Goal: Task Accomplishment & Management: Manage account settings

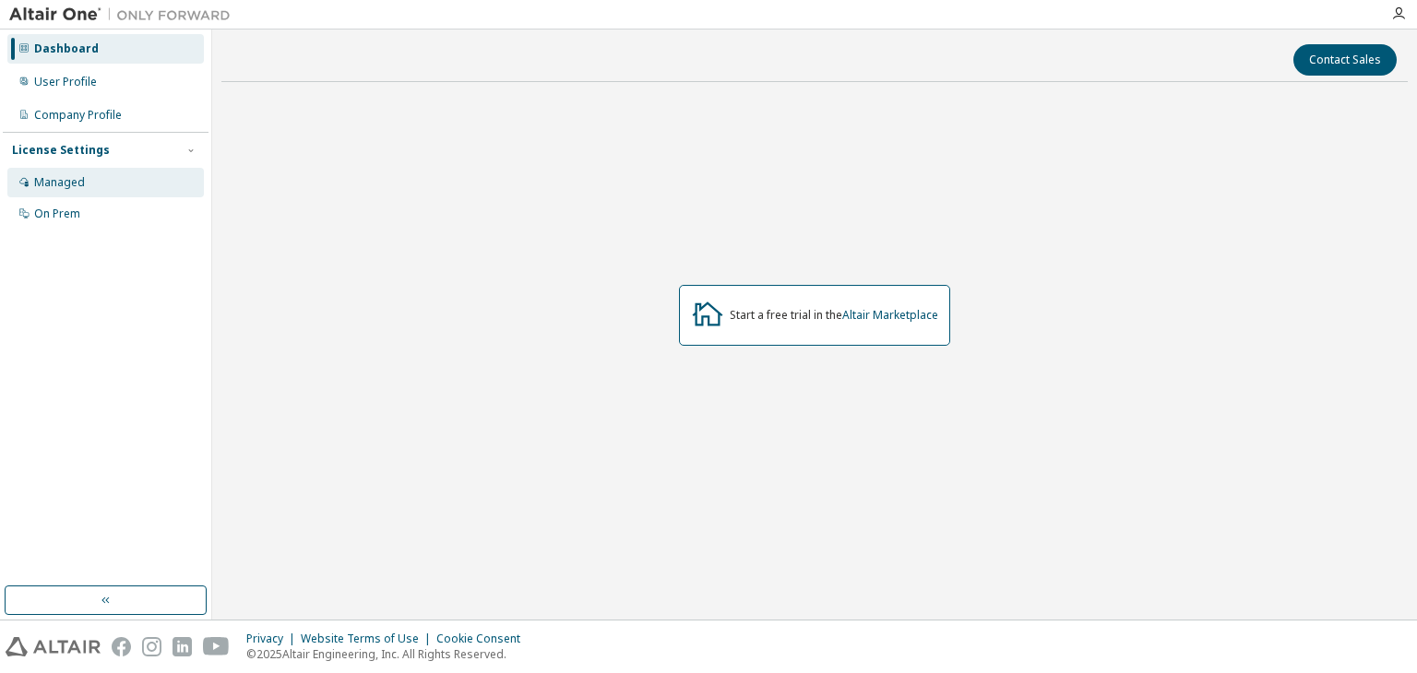
click at [107, 173] on div "Managed" at bounding box center [105, 183] width 196 height 30
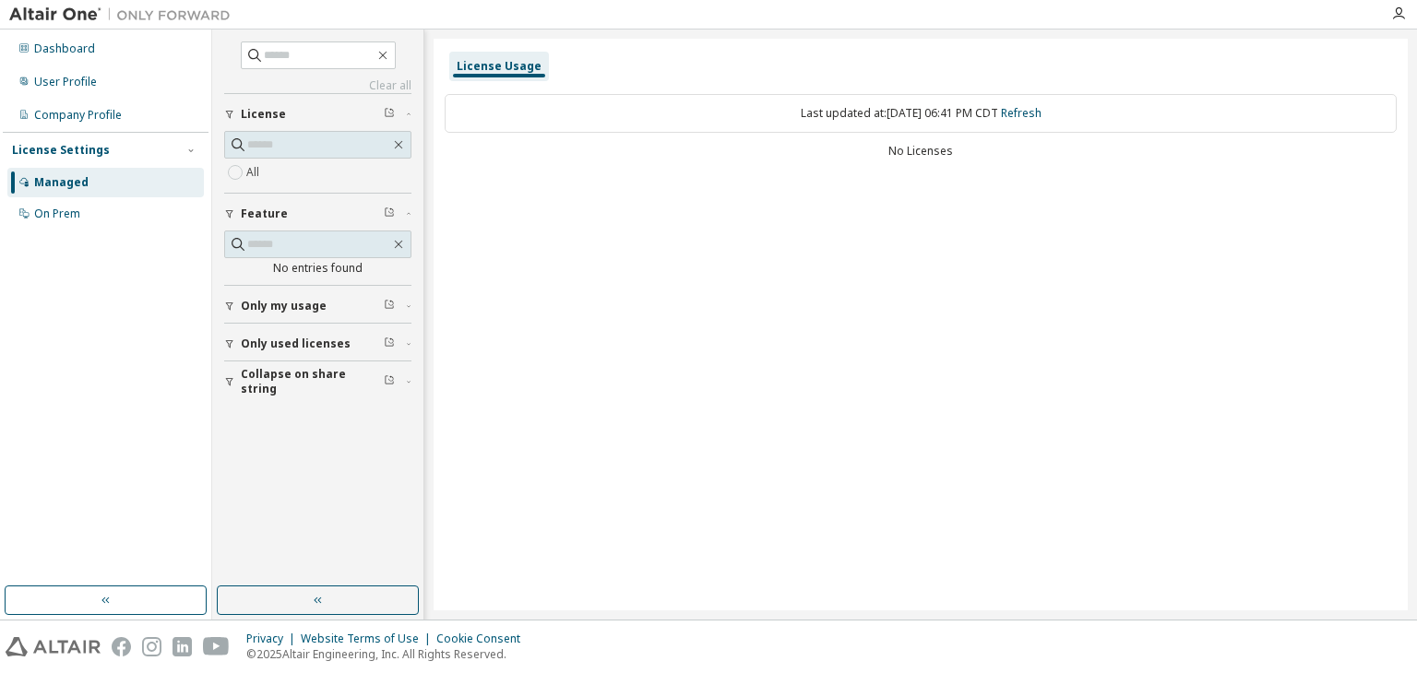
click at [338, 301] on div "Only my usage" at bounding box center [323, 306] width 165 height 15
click at [358, 392] on div "Only used licenses" at bounding box center [323, 397] width 165 height 15
click at [111, 215] on div "On Prem" at bounding box center [105, 214] width 196 height 30
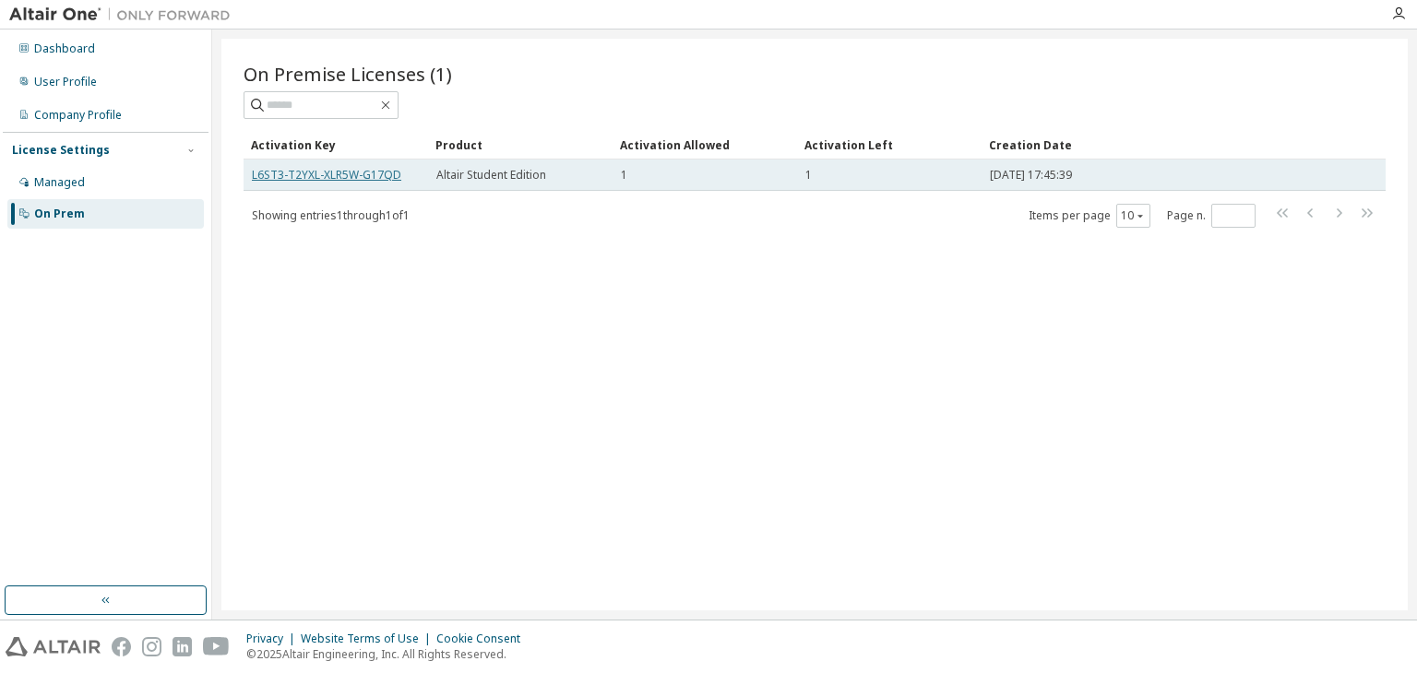
click at [379, 178] on link "L6ST3-T2YXL-XLR5W-G17QD" at bounding box center [326, 175] width 149 height 16
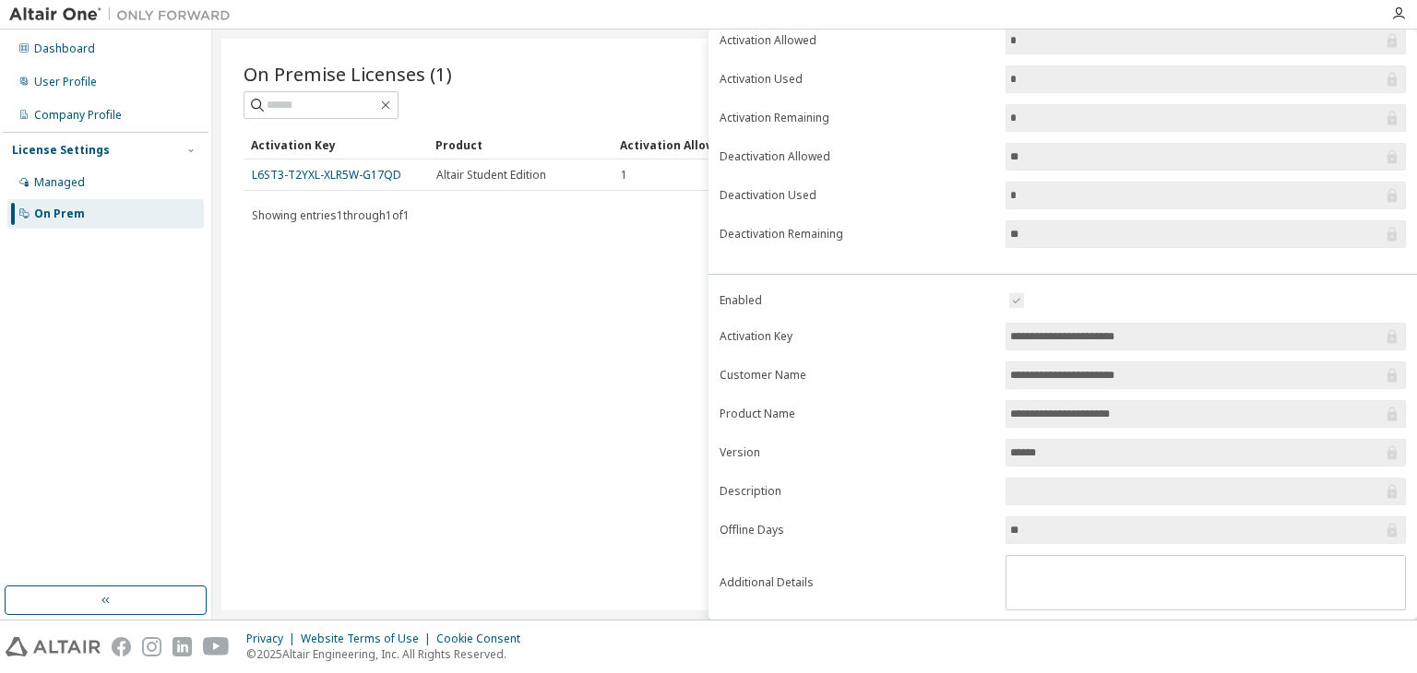
scroll to position [172, 0]
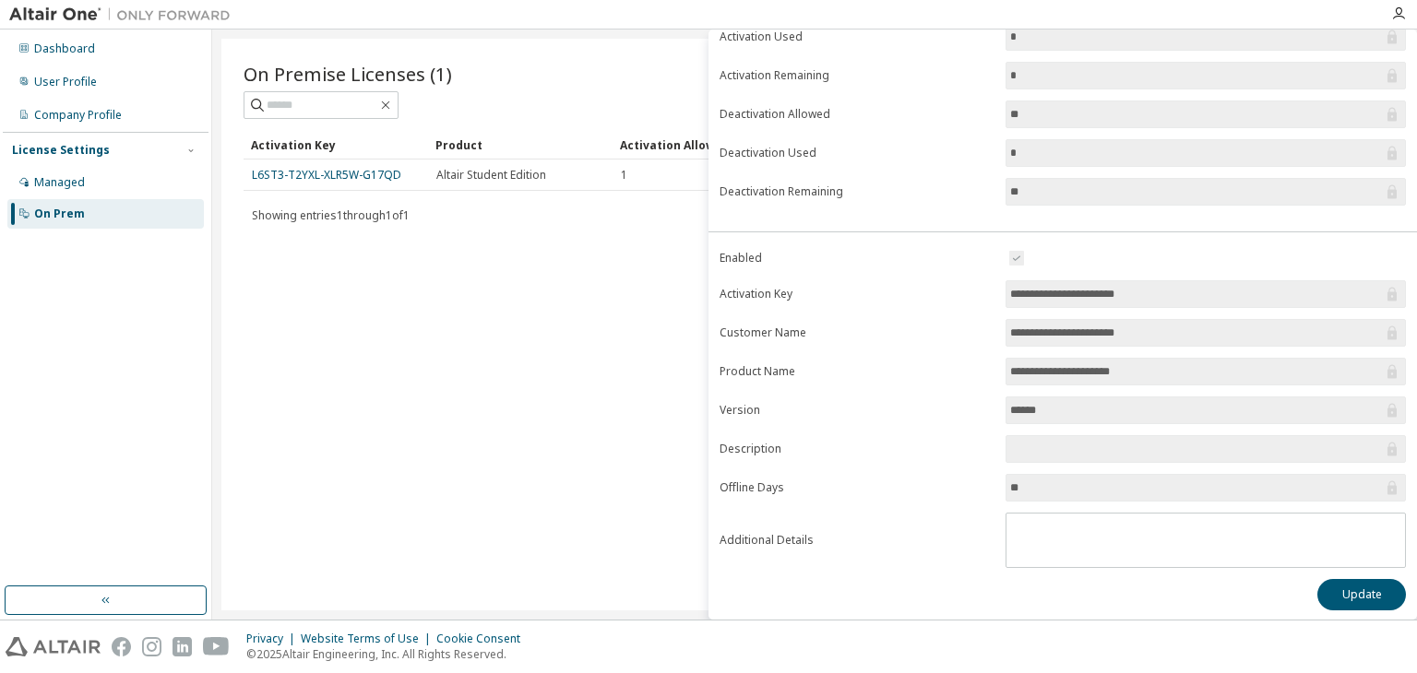
click at [1120, 404] on input "******" at bounding box center [1196, 410] width 373 height 18
click at [1027, 407] on input "******" at bounding box center [1196, 410] width 373 height 18
click at [1027, 409] on input "******" at bounding box center [1196, 410] width 373 height 18
click at [910, 367] on label "Product Name" at bounding box center [856, 371] width 275 height 15
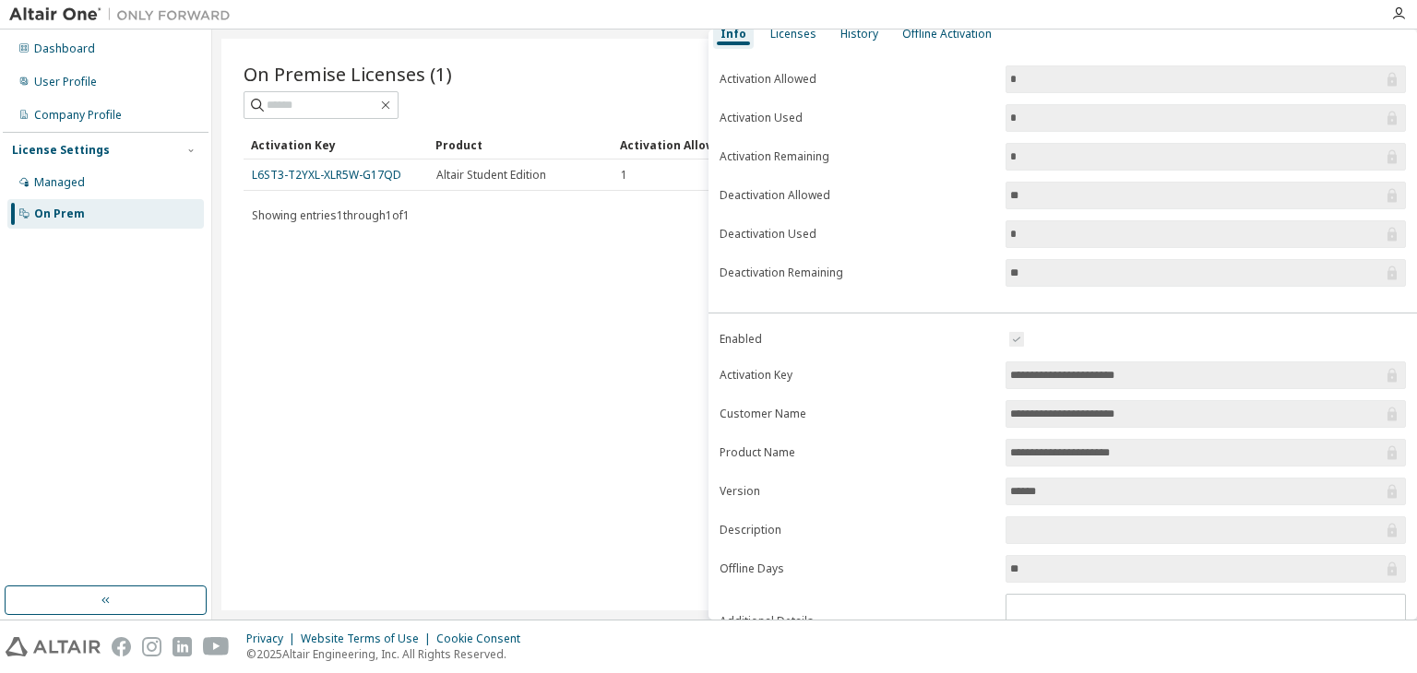
scroll to position [153, 0]
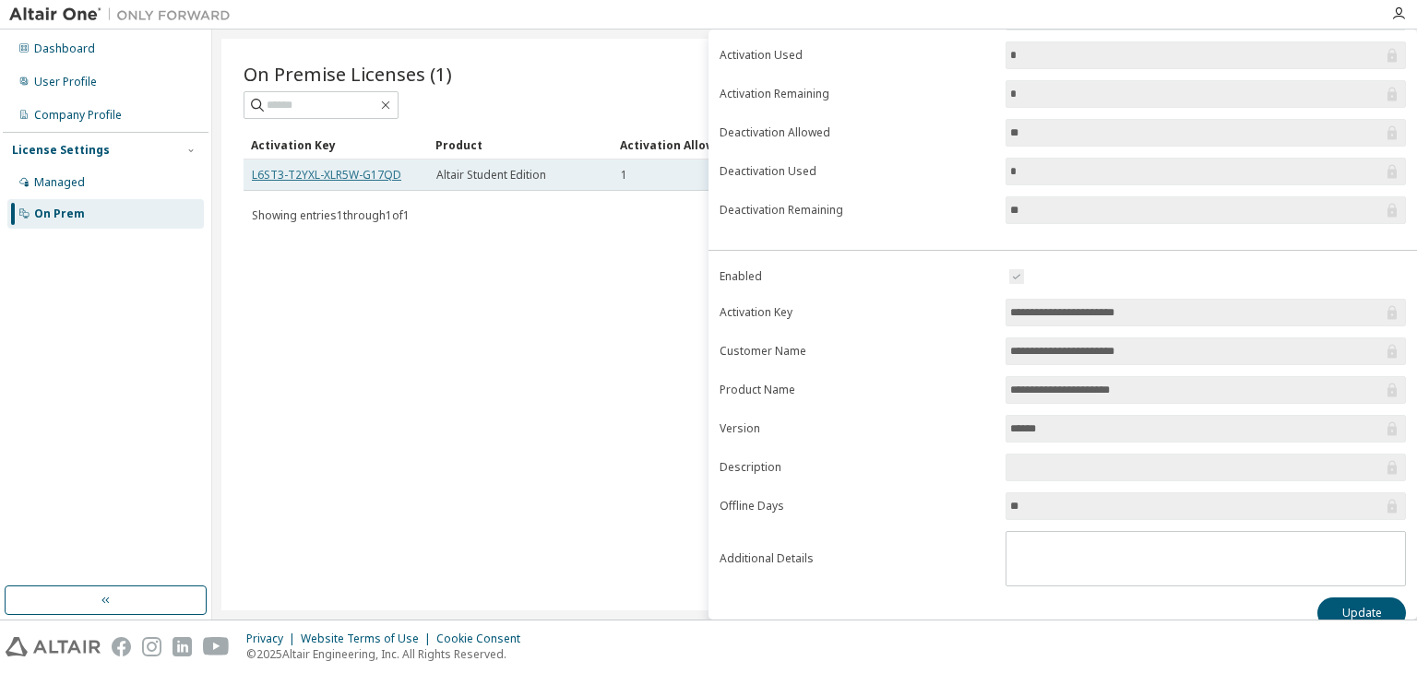
click at [379, 168] on link "L6ST3-T2YXL-XLR5W-G17QD" at bounding box center [326, 175] width 149 height 16
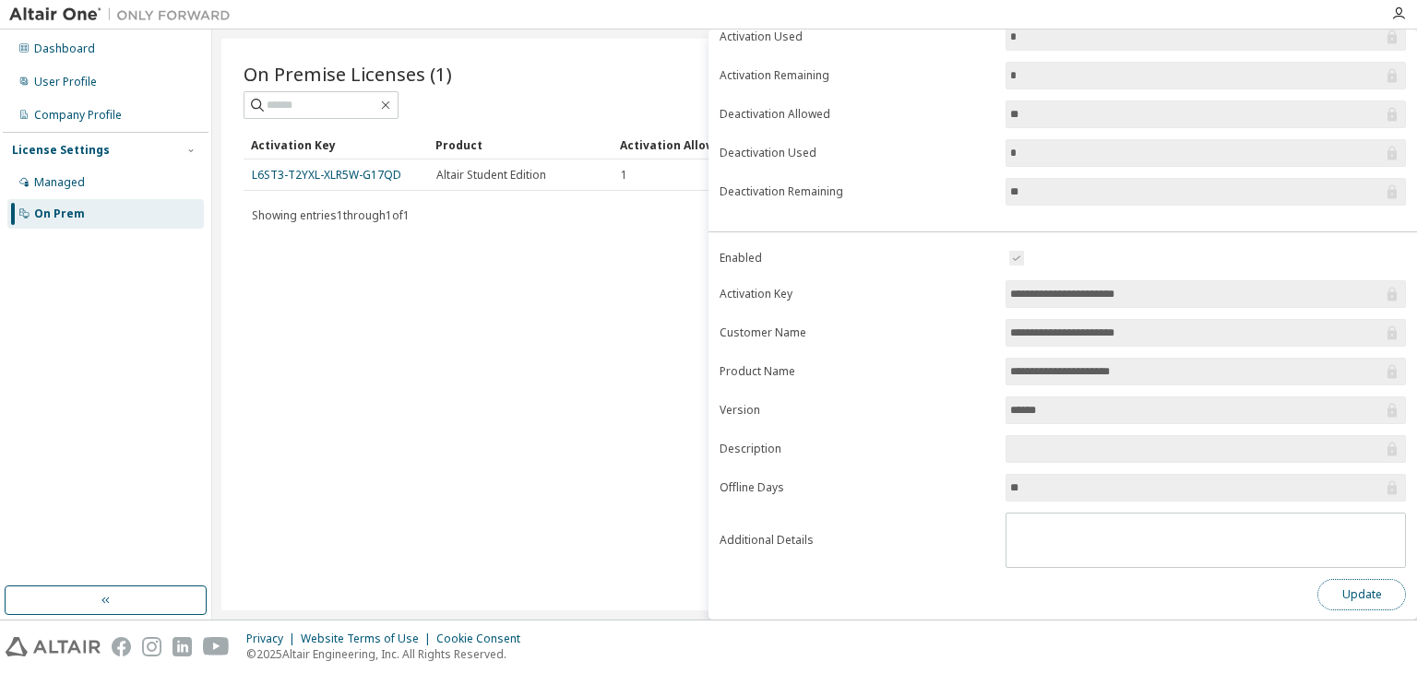
click at [1341, 589] on button "Update" at bounding box center [1361, 594] width 89 height 31
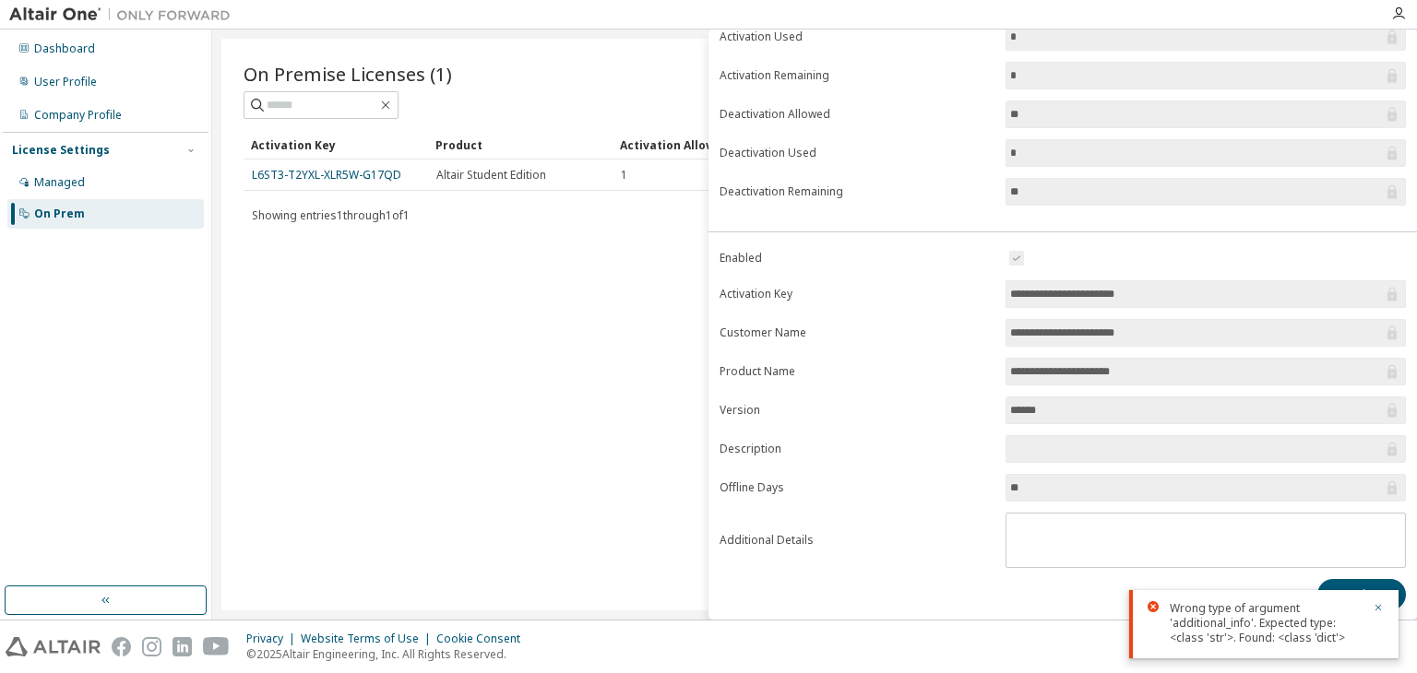
scroll to position [0, 0]
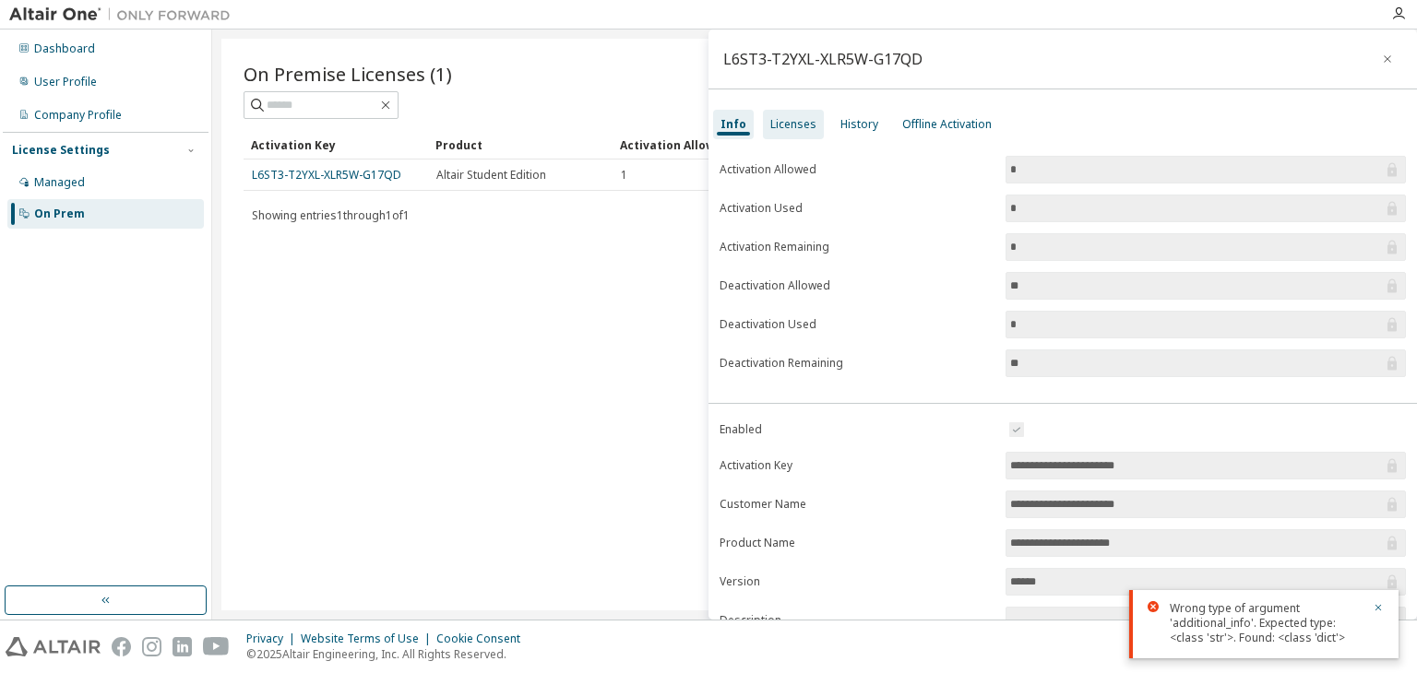
click at [776, 133] on div "Licenses" at bounding box center [793, 125] width 61 height 30
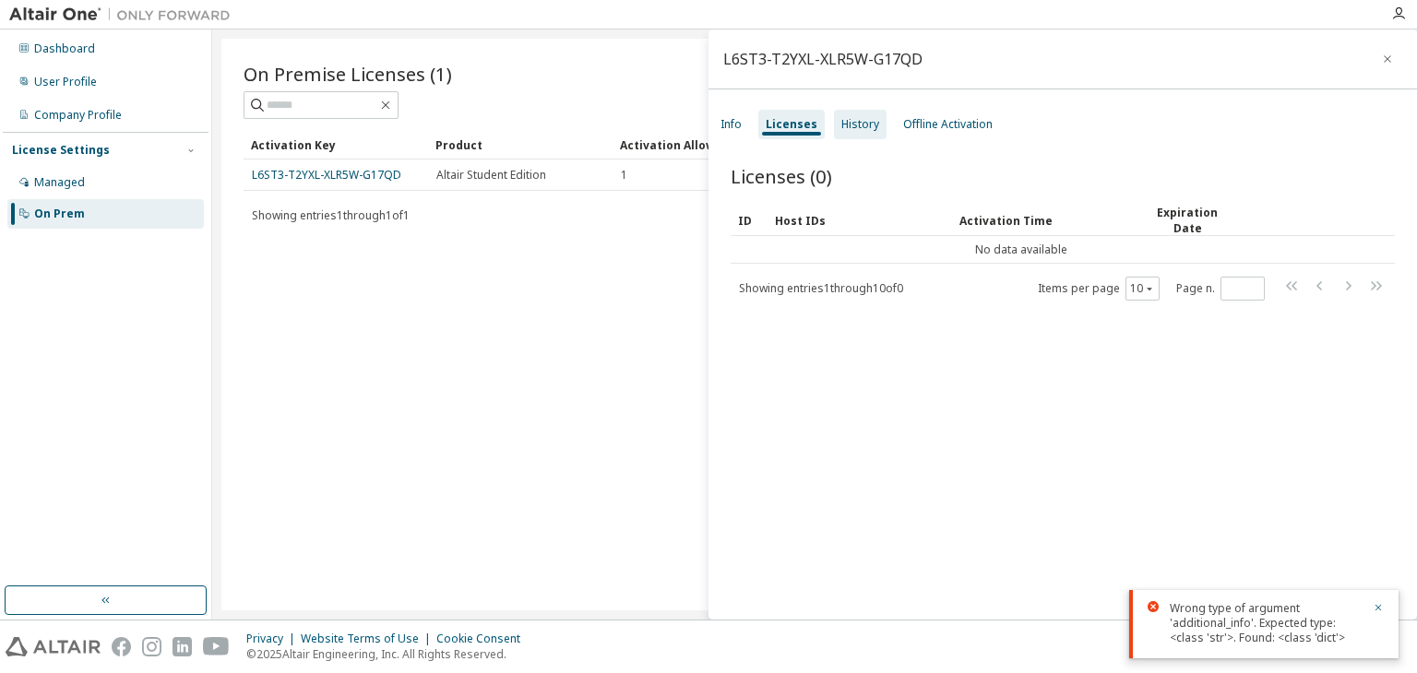
click at [862, 119] on div "History" at bounding box center [860, 124] width 38 height 15
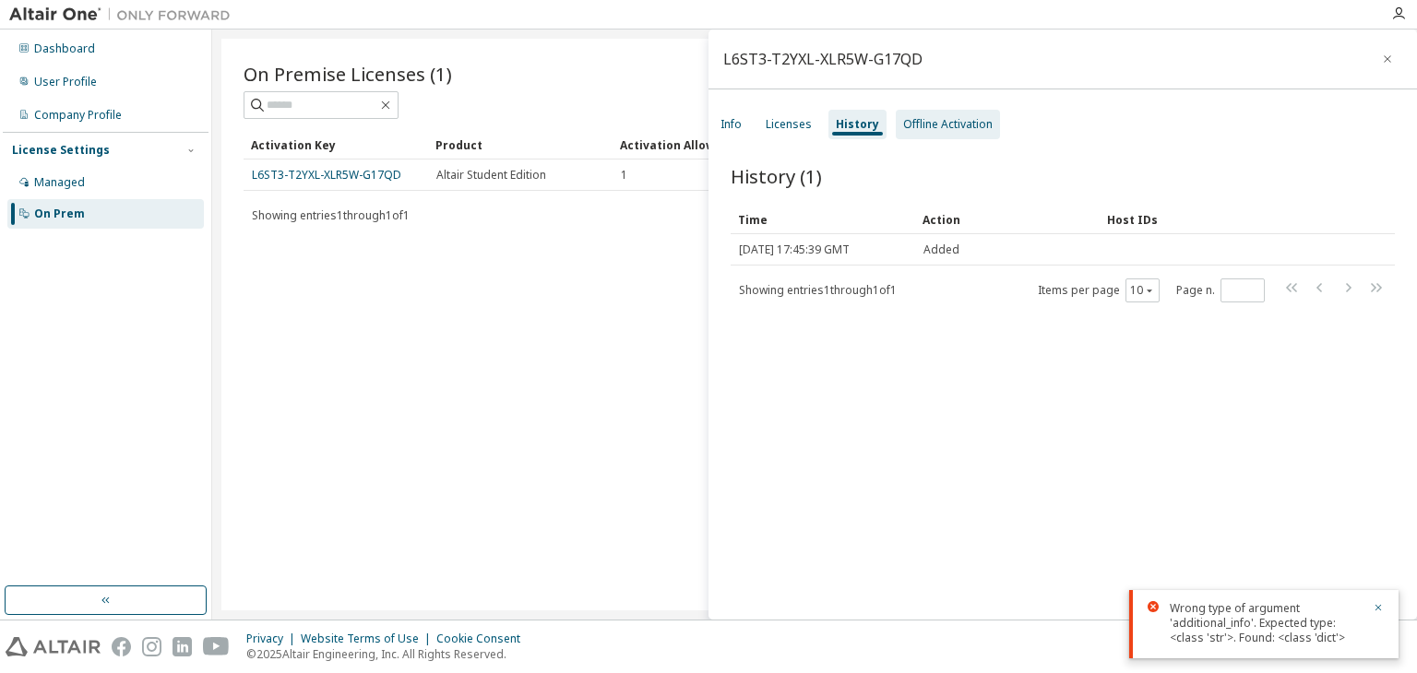
click at [954, 126] on div "Offline Activation" at bounding box center [947, 124] width 89 height 15
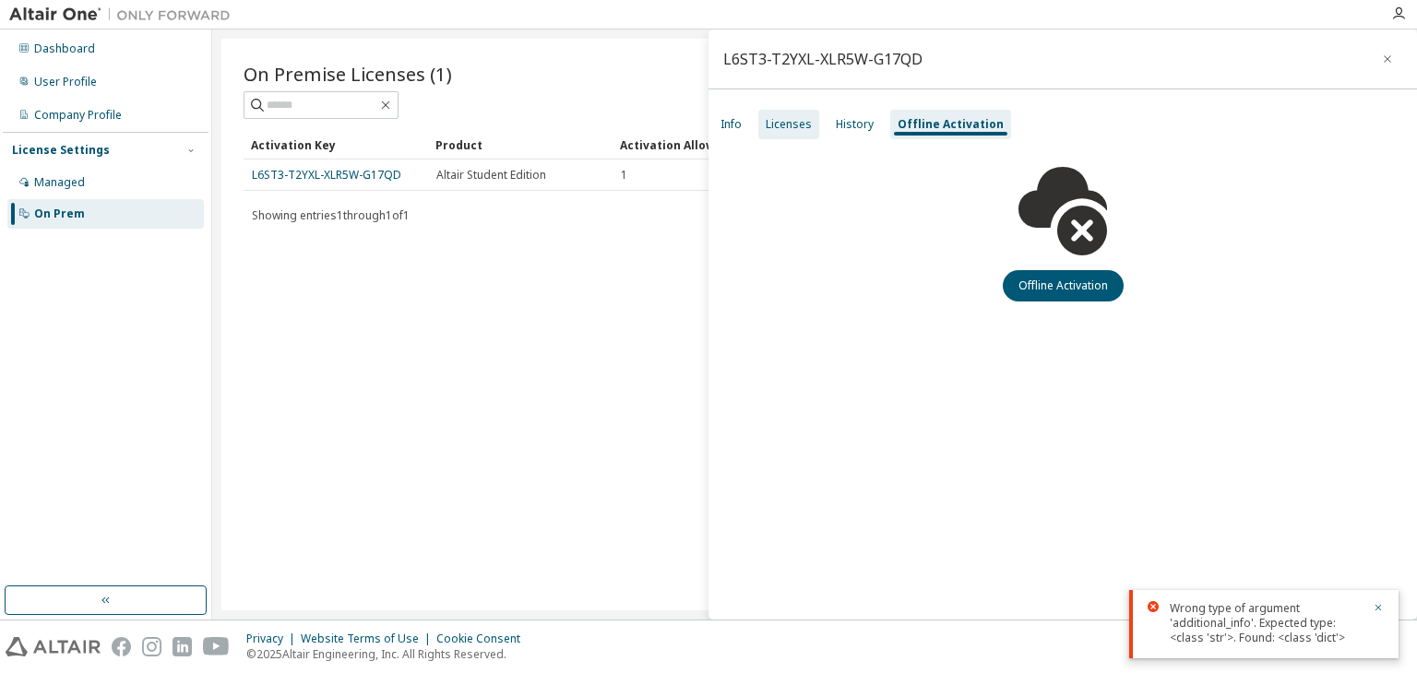
click at [793, 135] on div "Licenses" at bounding box center [788, 125] width 61 height 30
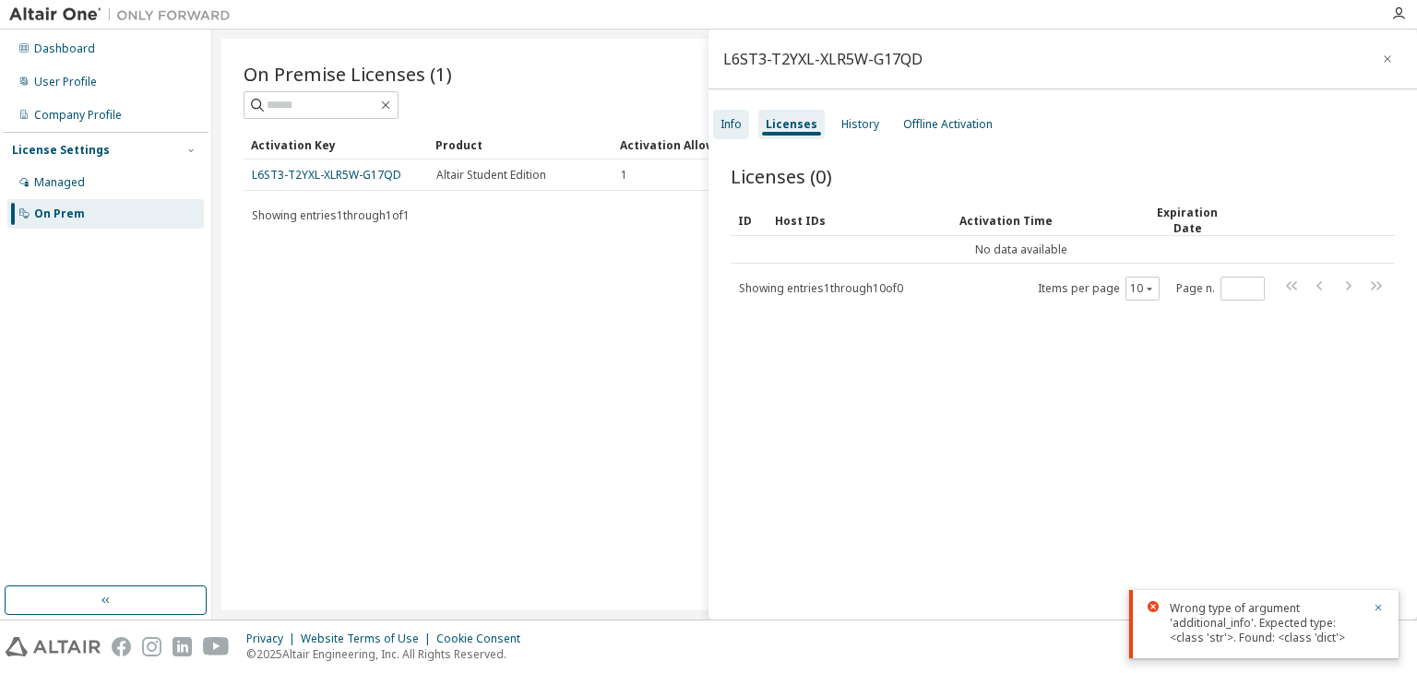
click at [734, 123] on div "Info" at bounding box center [730, 124] width 21 height 15
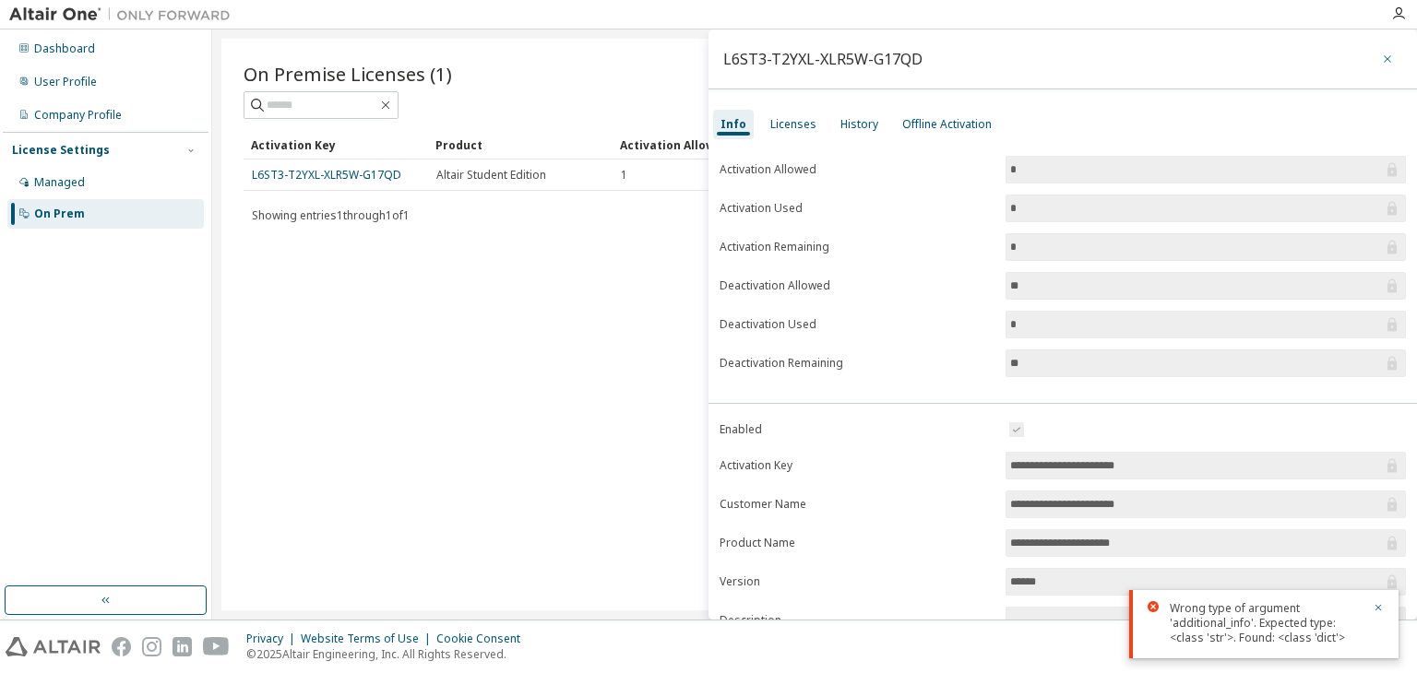
click at [1381, 56] on icon "button" at bounding box center [1387, 59] width 13 height 15
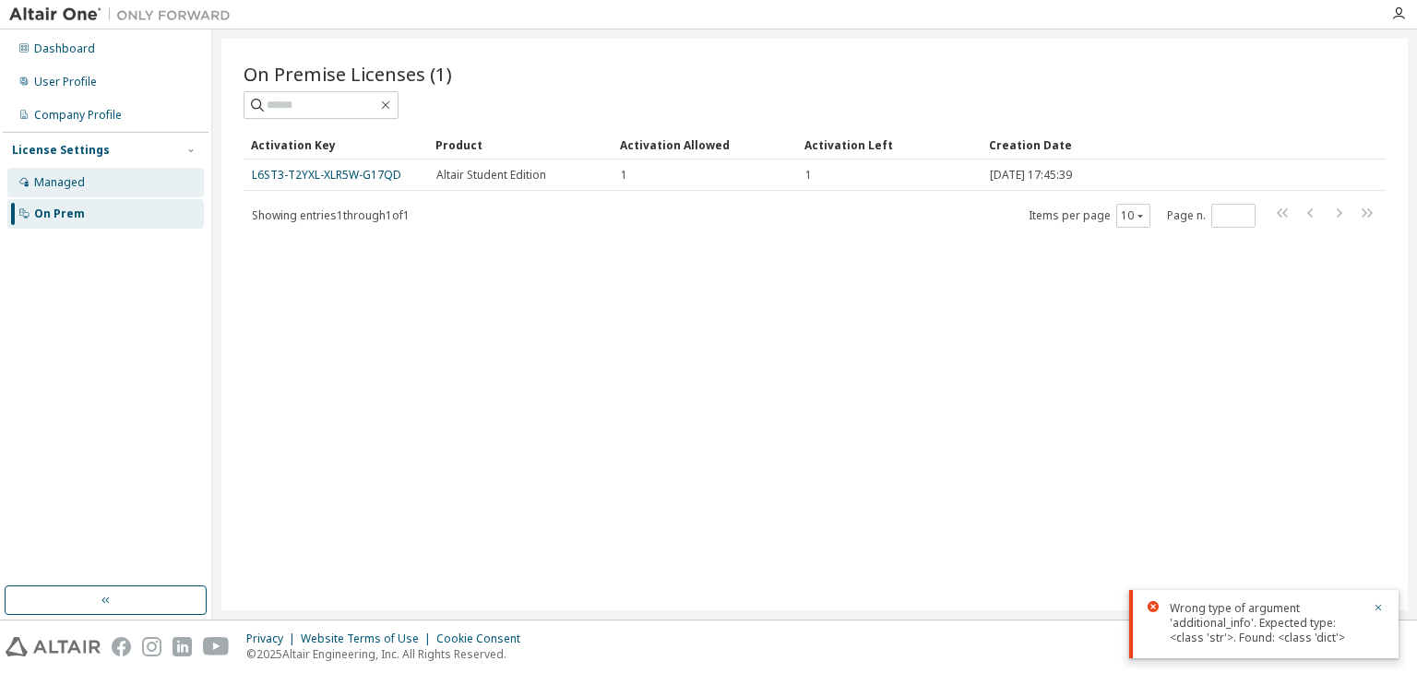
click at [107, 180] on div "Managed" at bounding box center [105, 183] width 196 height 30
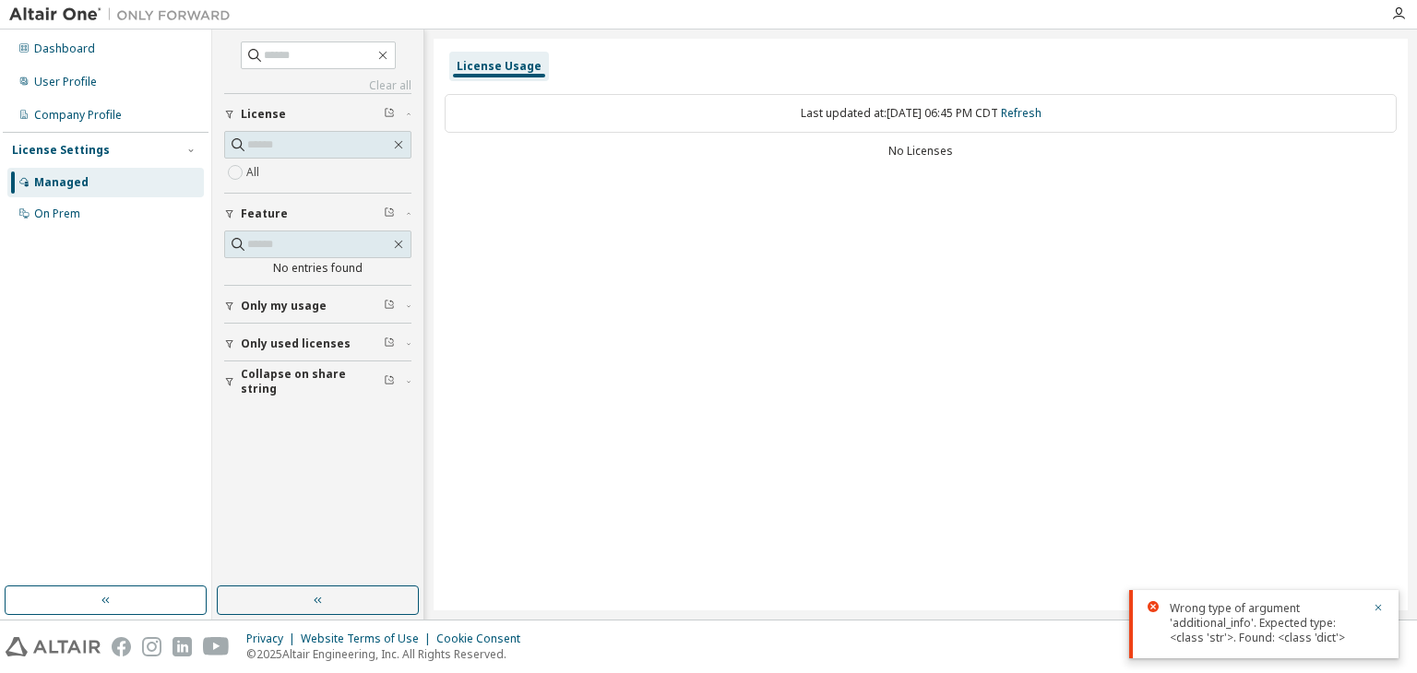
click at [352, 299] on div "Only my usage" at bounding box center [323, 306] width 165 height 15
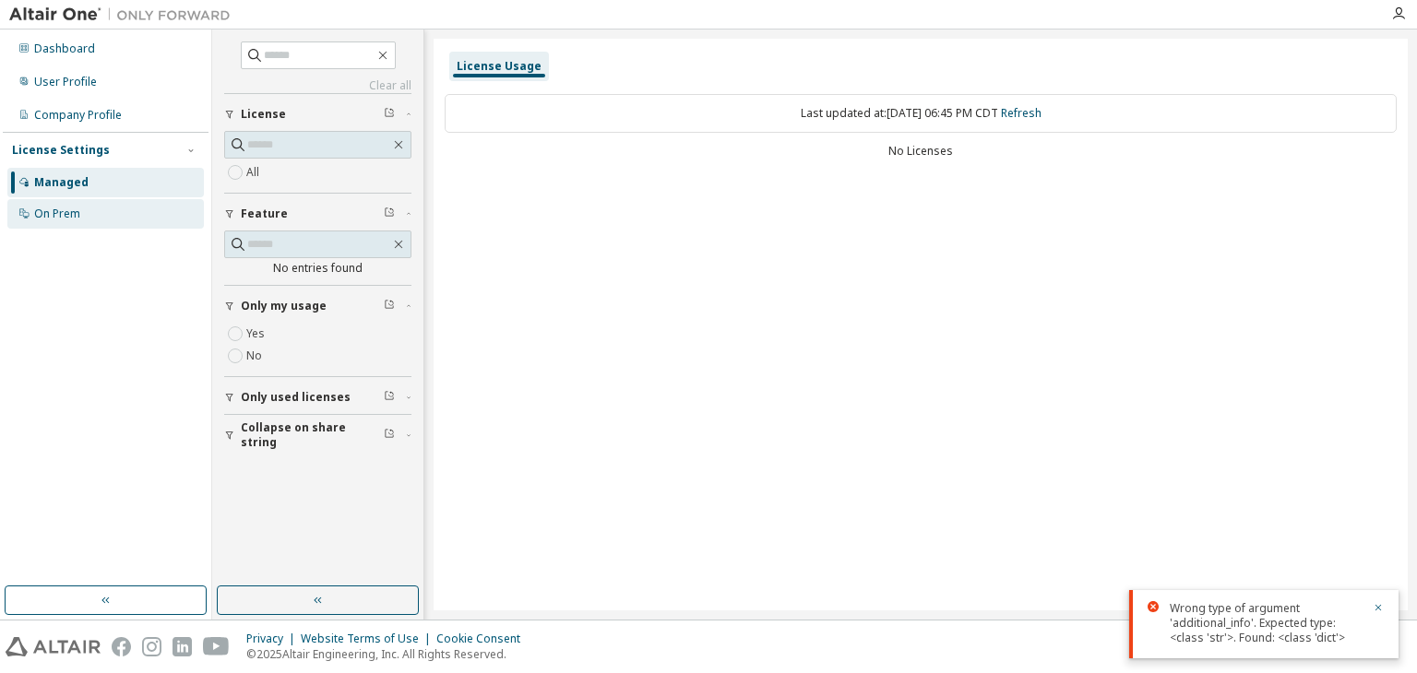
click at [108, 208] on div "On Prem" at bounding box center [105, 214] width 196 height 30
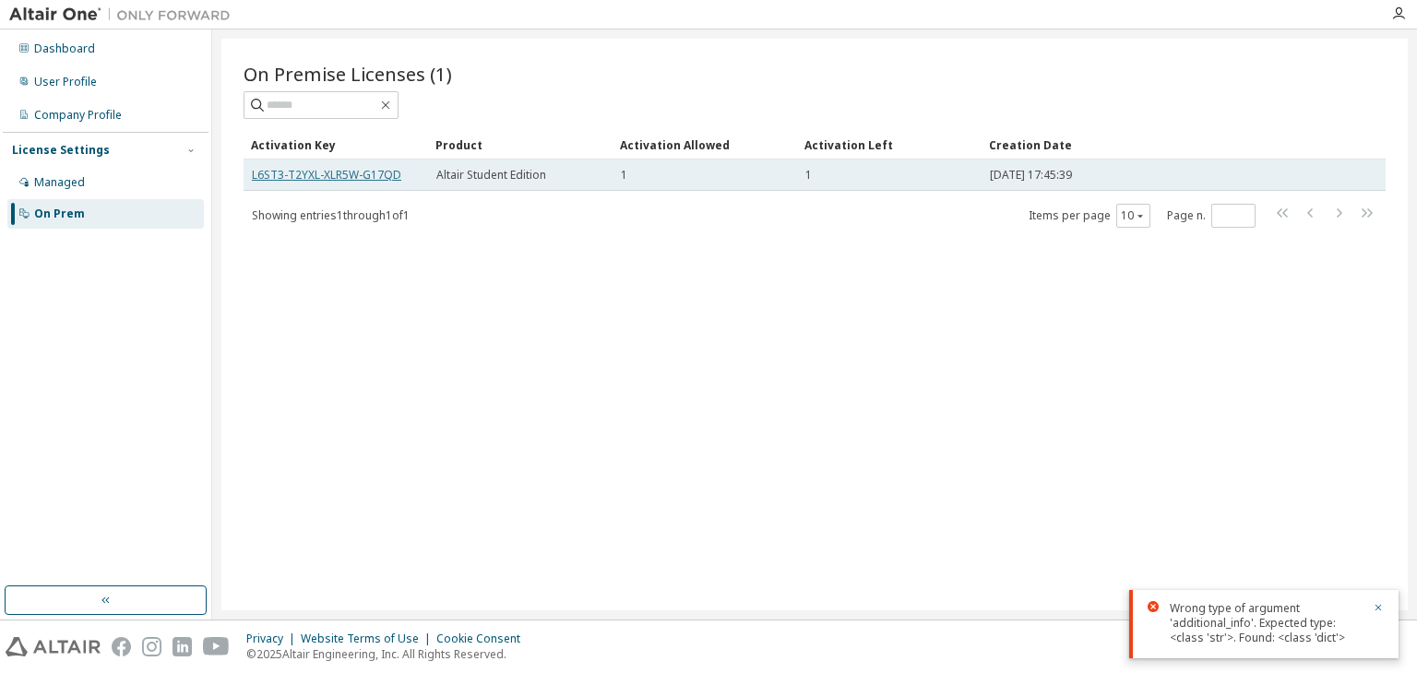
click at [362, 173] on link "L6ST3-T2YXL-XLR5W-G17QD" at bounding box center [326, 175] width 149 height 16
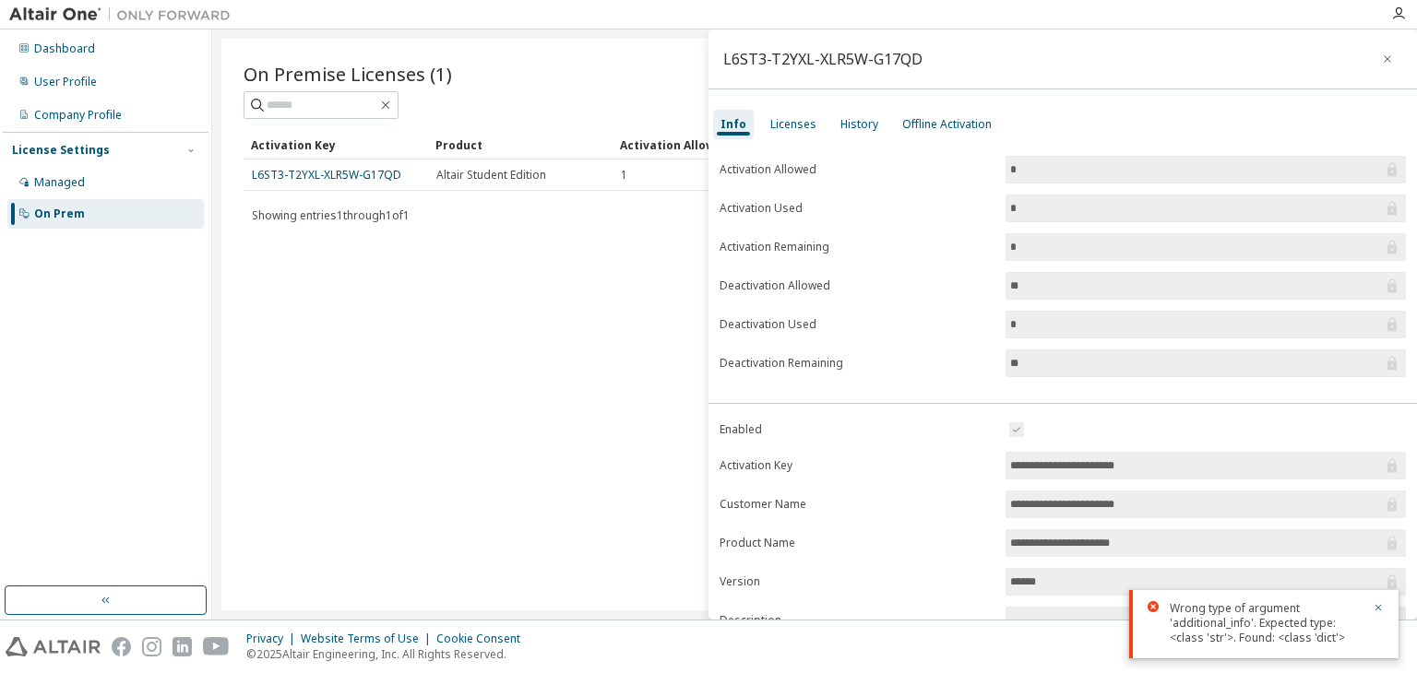
click at [1384, 610] on div "Wrong type of argument 'additional_info'. Expected type: <class 'str'>. Found: …" at bounding box center [1263, 624] width 269 height 68
click at [1376, 606] on icon "button" at bounding box center [1377, 607] width 11 height 11
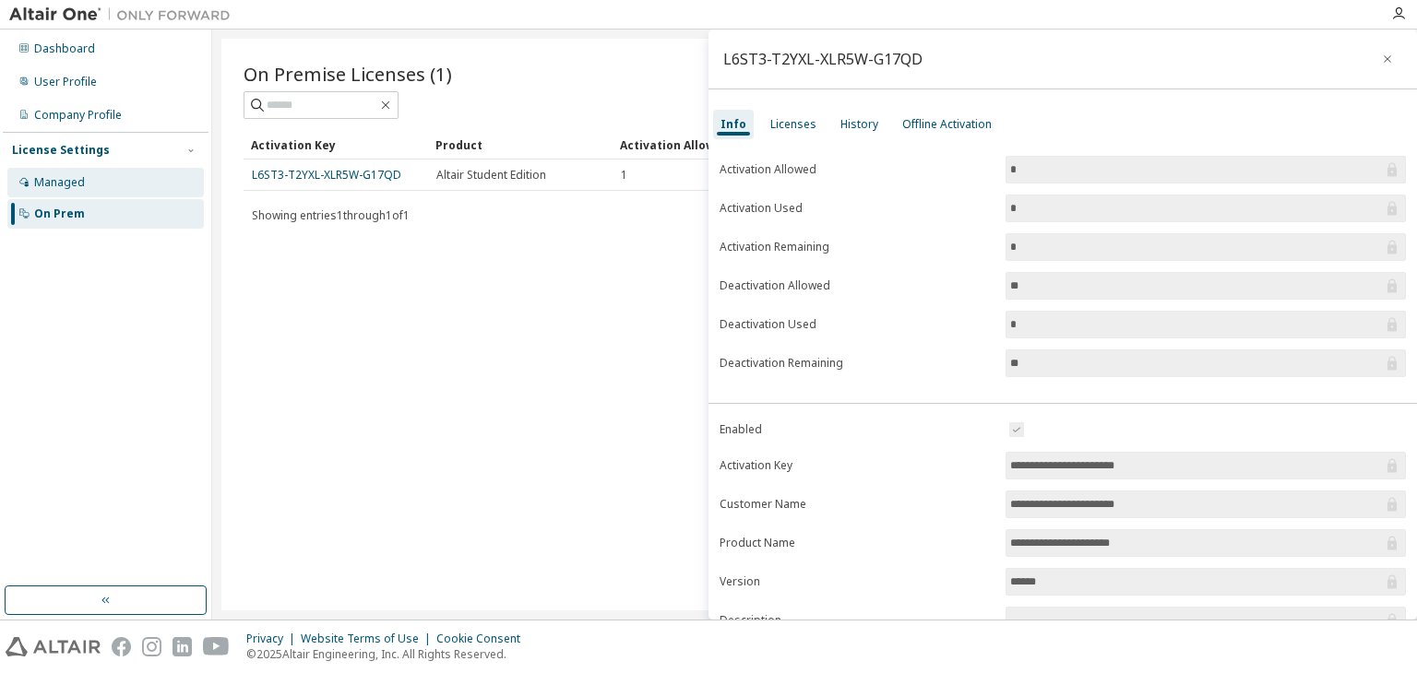
click at [97, 178] on div "Managed" at bounding box center [105, 183] width 196 height 30
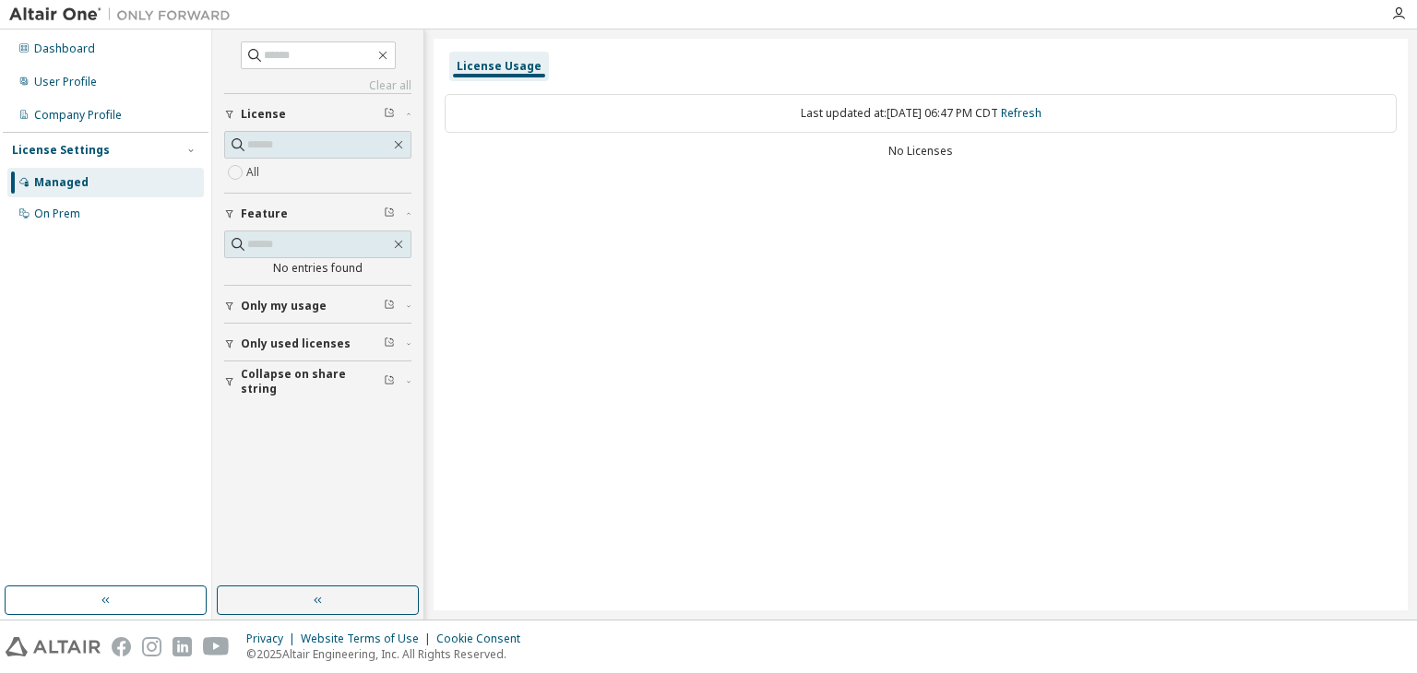
click at [501, 61] on div "License Usage" at bounding box center [499, 66] width 85 height 15
click at [89, 74] on div "User Profile" at bounding box center [105, 82] width 196 height 30
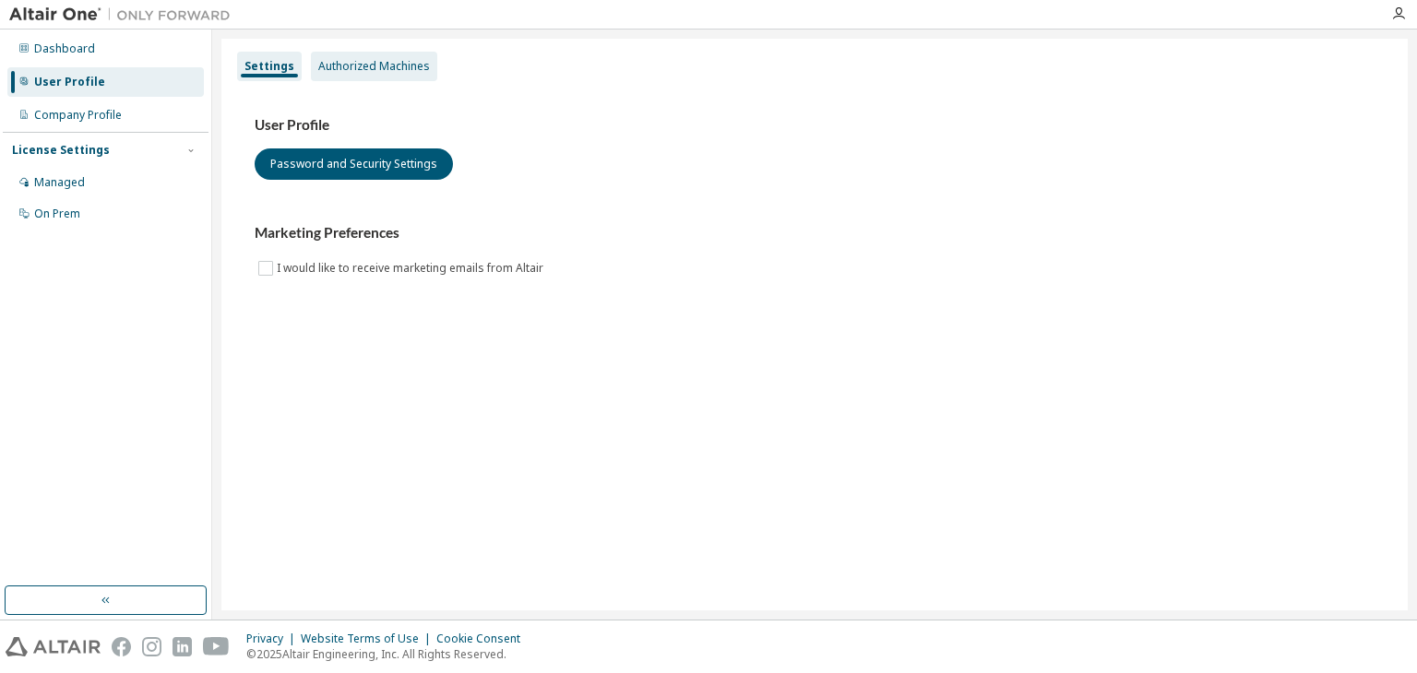
click at [380, 65] on div "Authorized Machines" at bounding box center [374, 66] width 112 height 15
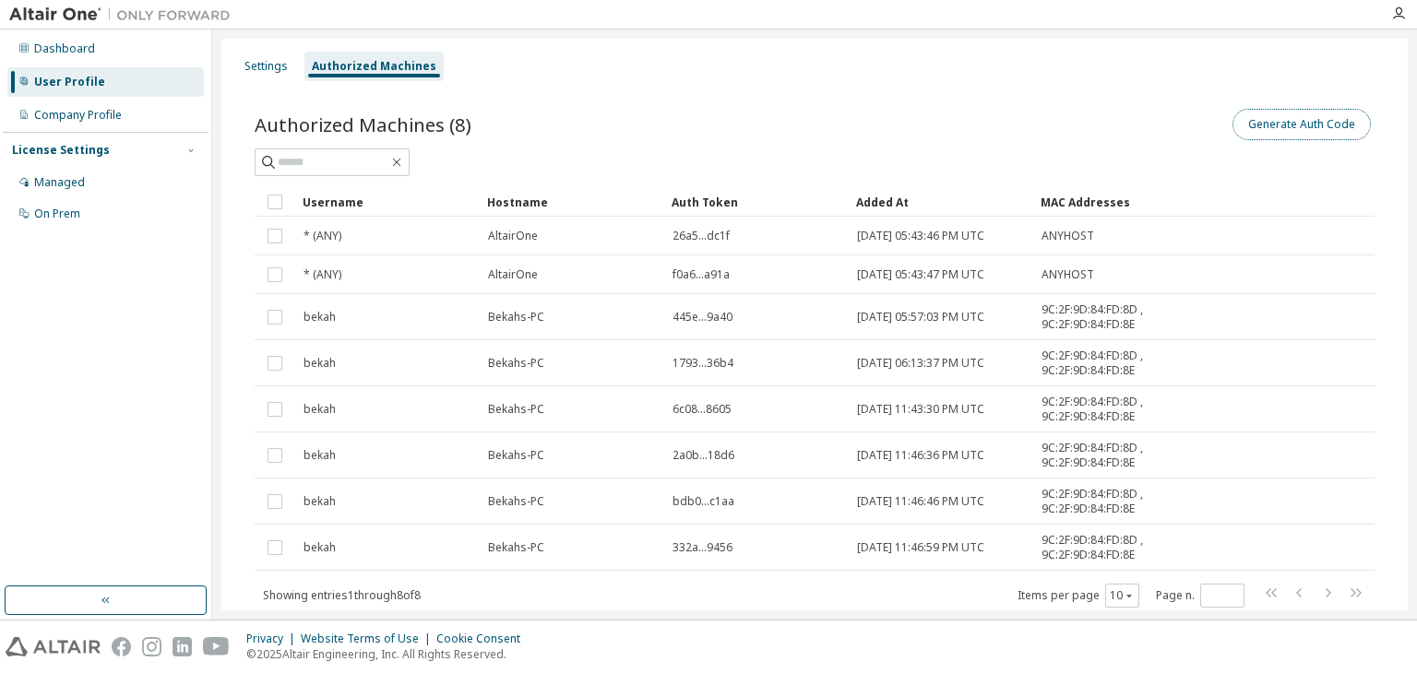
click at [1243, 131] on button "Generate Auth Code" at bounding box center [1301, 124] width 138 height 31
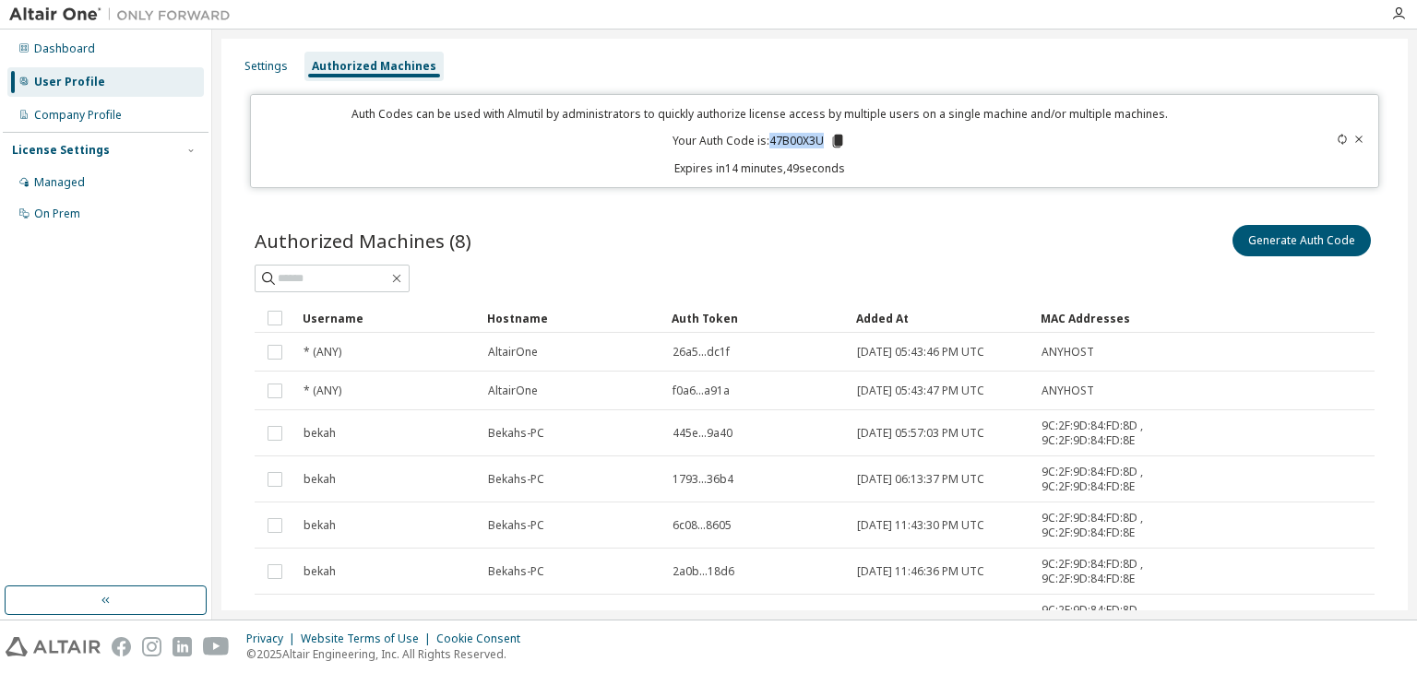
drag, startPoint x: 766, startPoint y: 139, endPoint x: 817, endPoint y: 137, distance: 51.7
click at [817, 137] on p "Your Auth Code is: 47B00X3U" at bounding box center [758, 141] width 173 height 17
copy p "47B00X3U"
click at [916, 274] on div at bounding box center [815, 279] width 1120 height 28
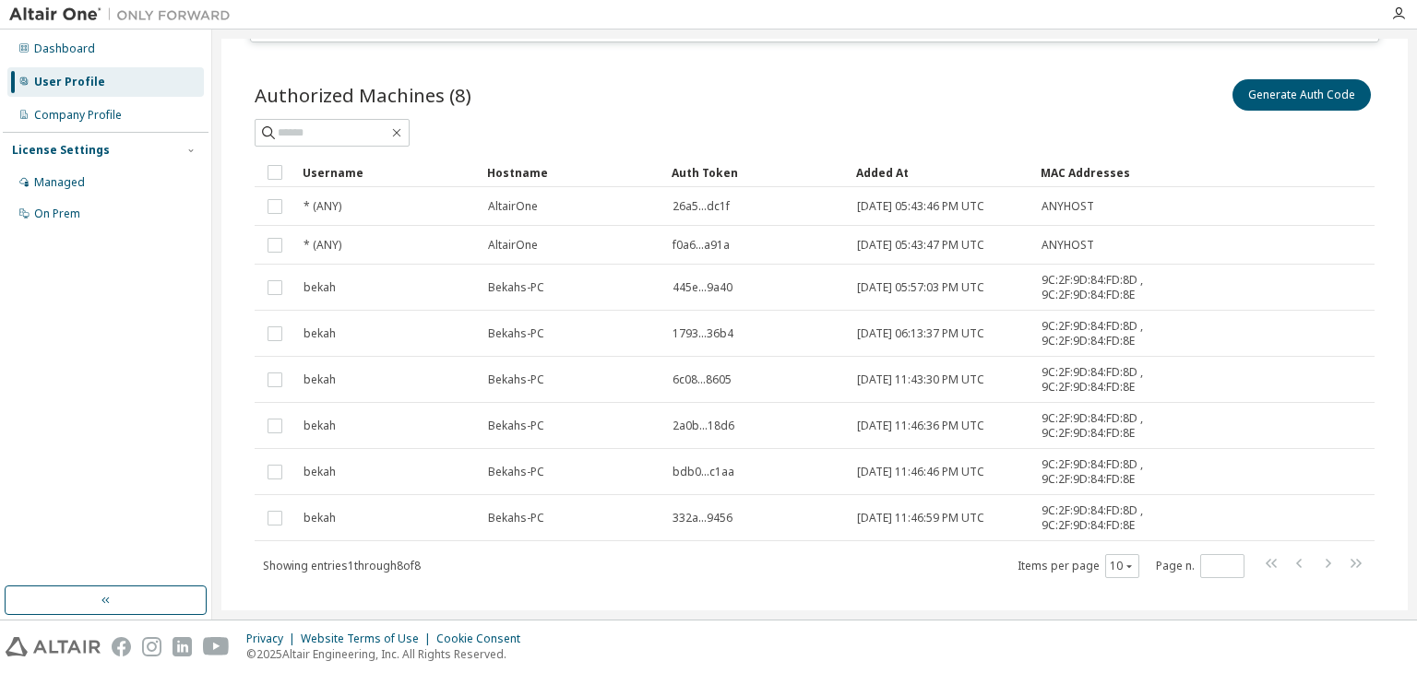
scroll to position [172, 0]
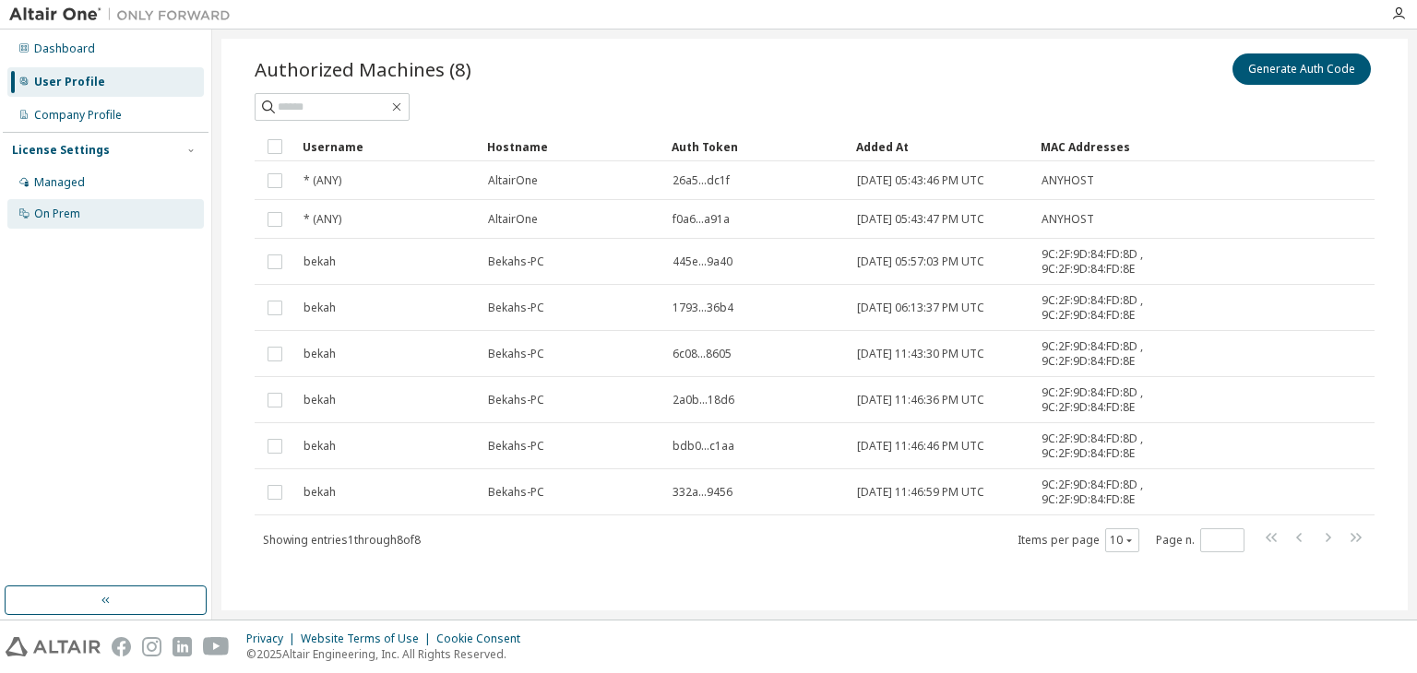
click at [90, 210] on div "On Prem" at bounding box center [105, 214] width 196 height 30
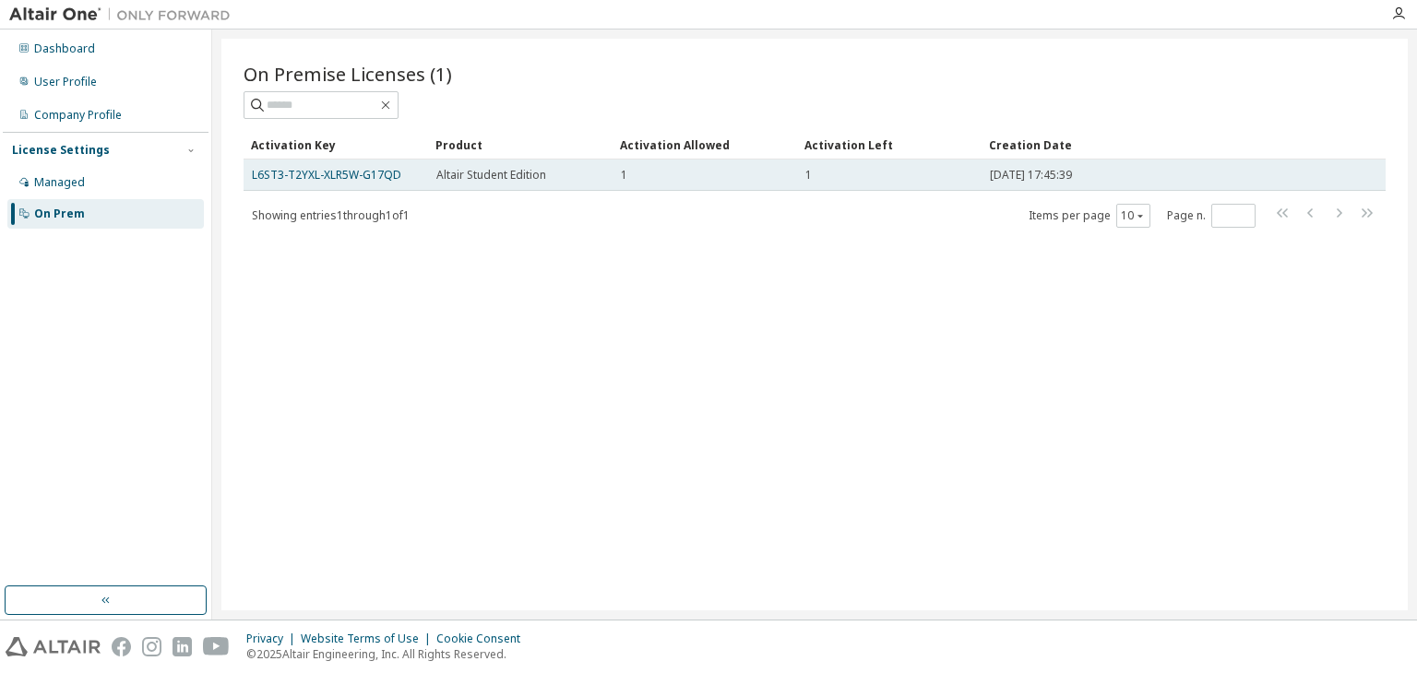
click at [988, 160] on td "2025-09-29 17:45:39" at bounding box center [1146, 175] width 330 height 31
click at [968, 177] on div "1" at bounding box center [889, 175] width 168 height 15
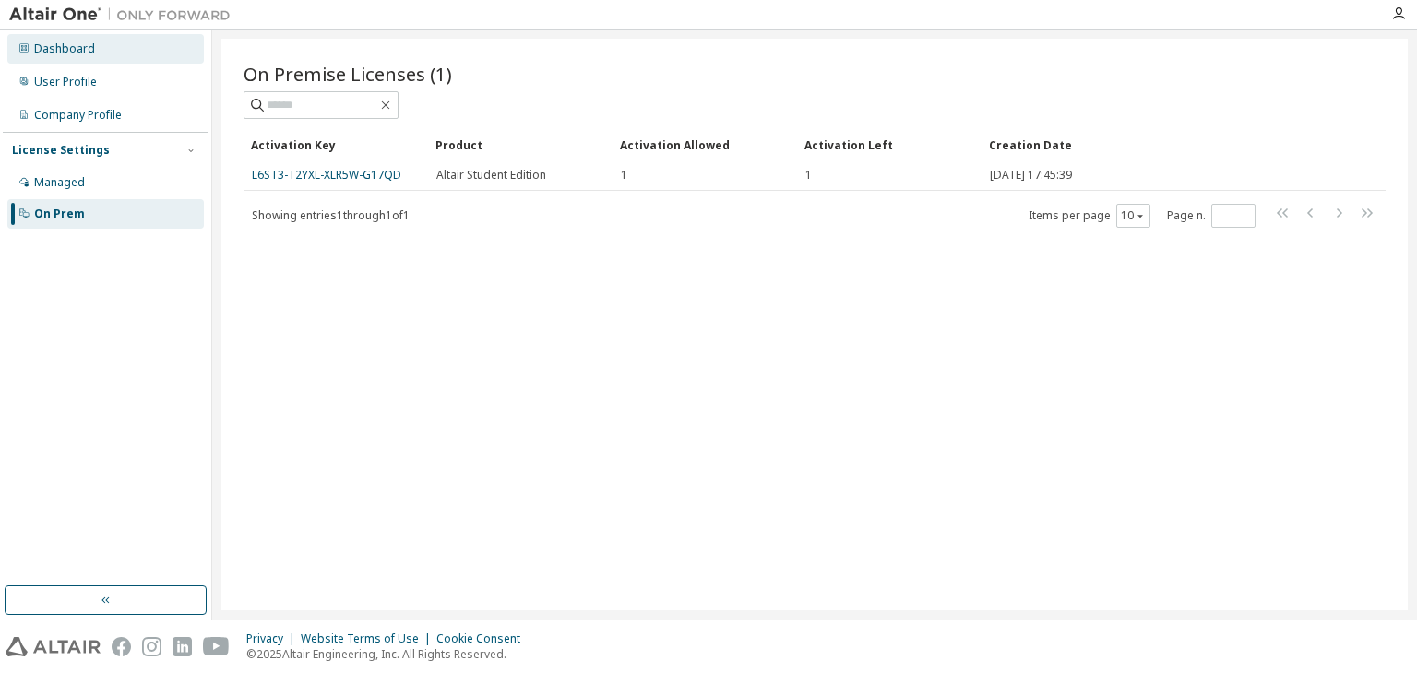
click at [85, 42] on div "Dashboard" at bounding box center [64, 49] width 61 height 15
